Goal: Find specific page/section: Find specific page/section

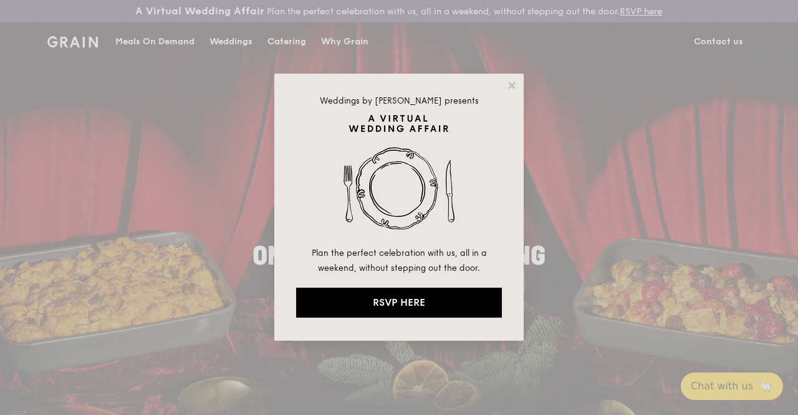
click at [503, 85] on div "Weddings by [PERSON_NAME] presents Plan the perfect celebration with us, all in…" at bounding box center [398, 207] width 249 height 267
click at [506, 82] on icon at bounding box center [511, 85] width 11 height 11
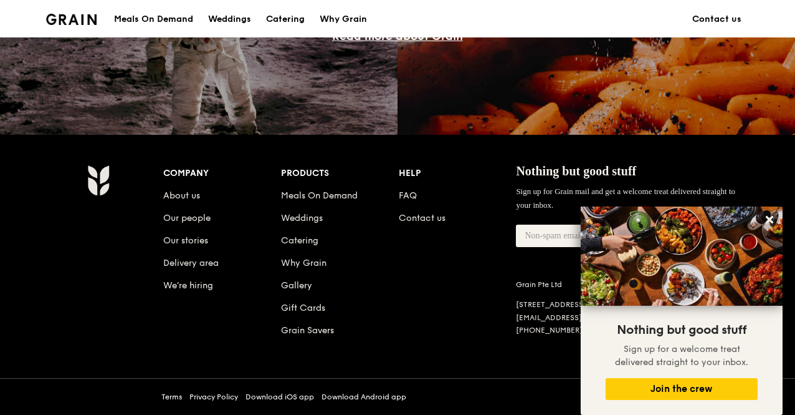
scroll to position [1226, 0]
click at [193, 285] on link "We’re hiring" at bounding box center [188, 285] width 50 height 11
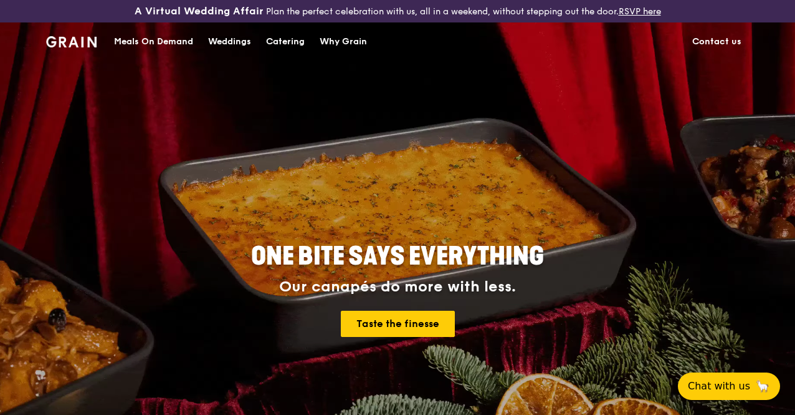
click at [237, 53] on div "Weddings" at bounding box center [229, 41] width 43 height 37
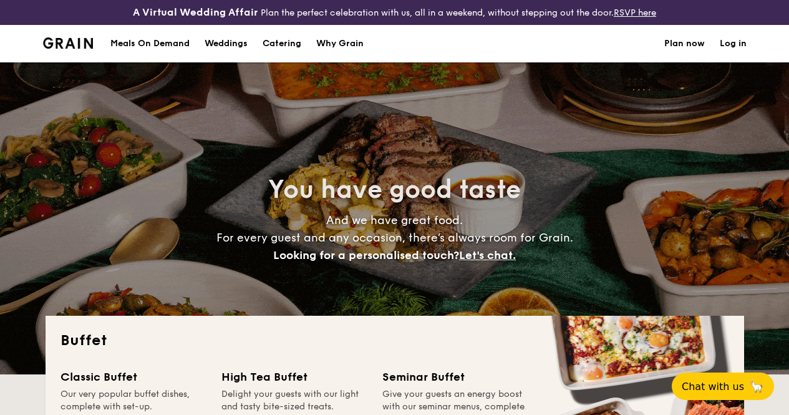
select select
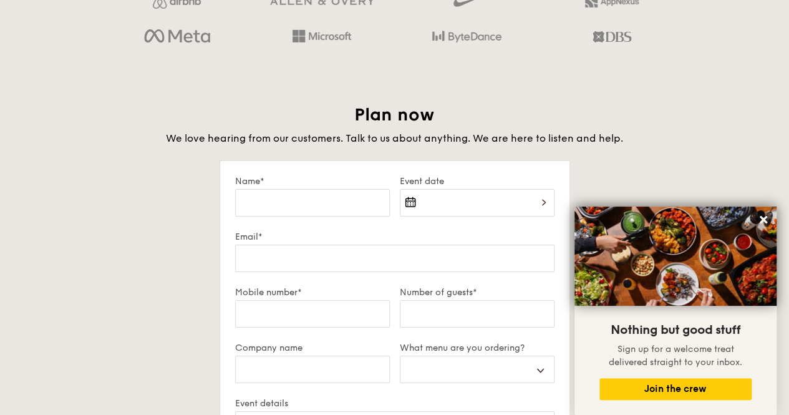
scroll to position [2316, 0]
